Goal: Transaction & Acquisition: Purchase product/service

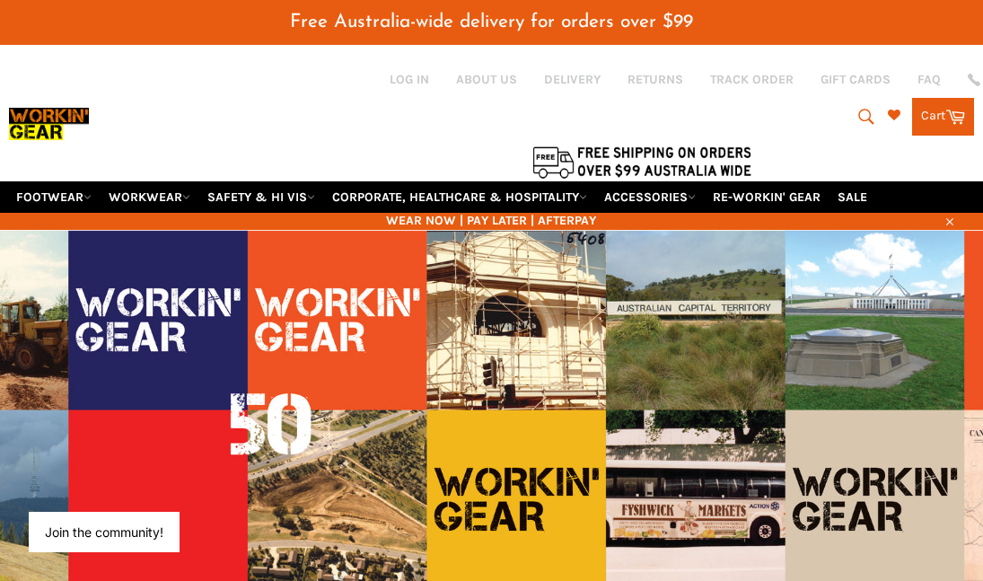
click at [862, 117] on icon "submit" at bounding box center [866, 117] width 20 height 20
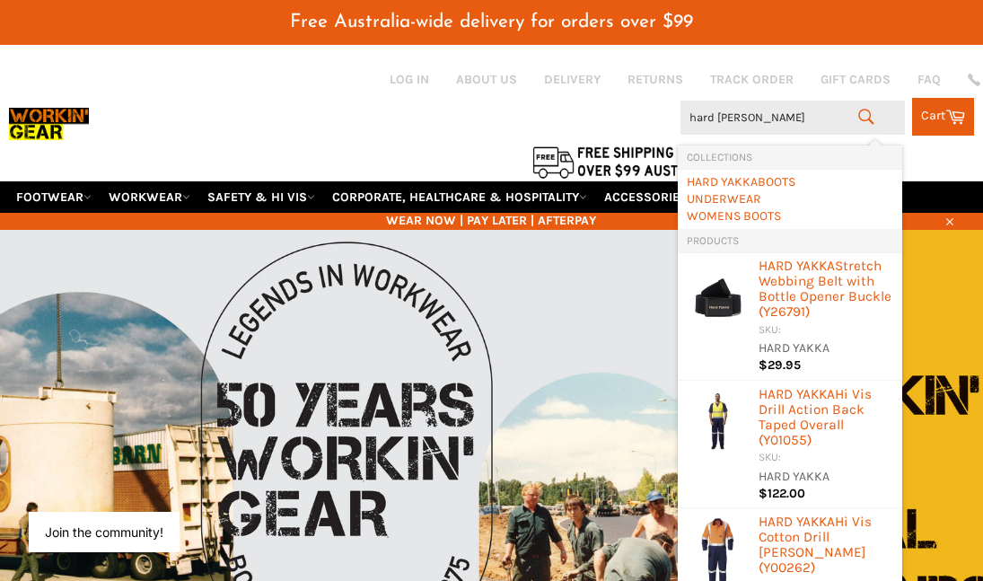
type input "hard yakka jacket"
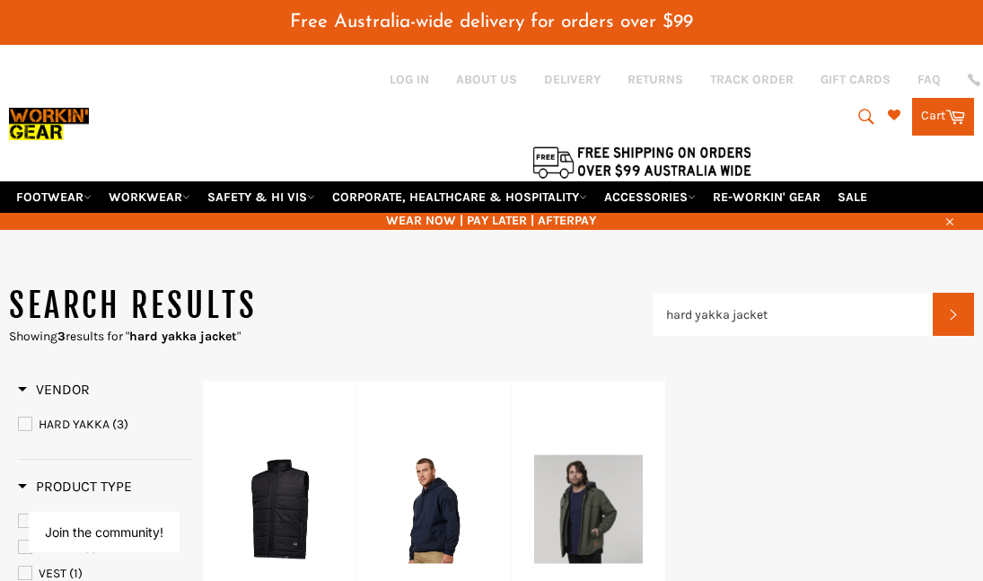
click at [858, 114] on icon "submit" at bounding box center [866, 117] width 20 height 20
drag, startPoint x: 806, startPoint y: 109, endPoint x: 655, endPoint y: 109, distance: 150.8
click at [655, 109] on div "Search hard yakka jacket Search Cart Cart 0 items" at bounding box center [812, 112] width 321 height 47
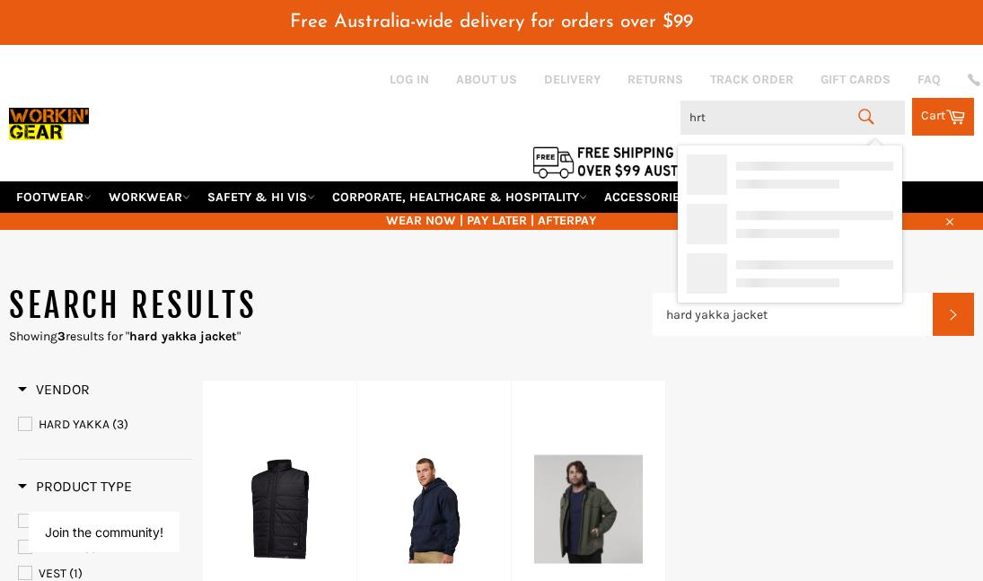
type input "hrtg"
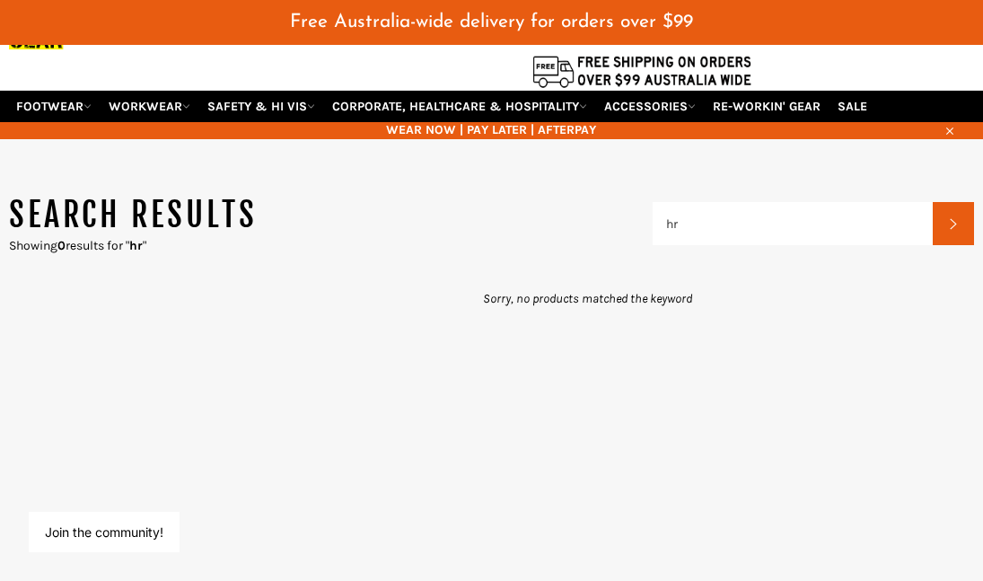
scroll to position [90, 0]
